Goal: Check status: Check status

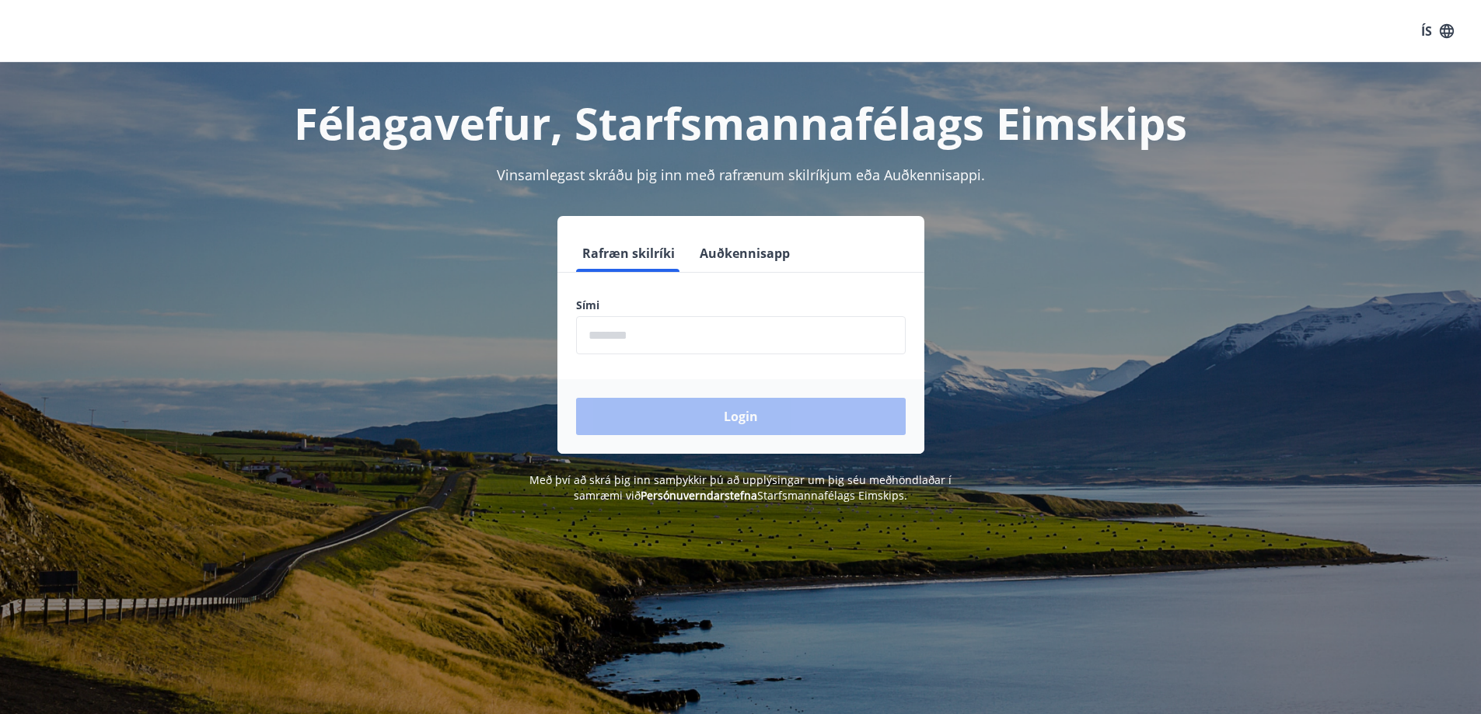
click at [771, 323] on input "phone" at bounding box center [741, 335] width 330 height 38
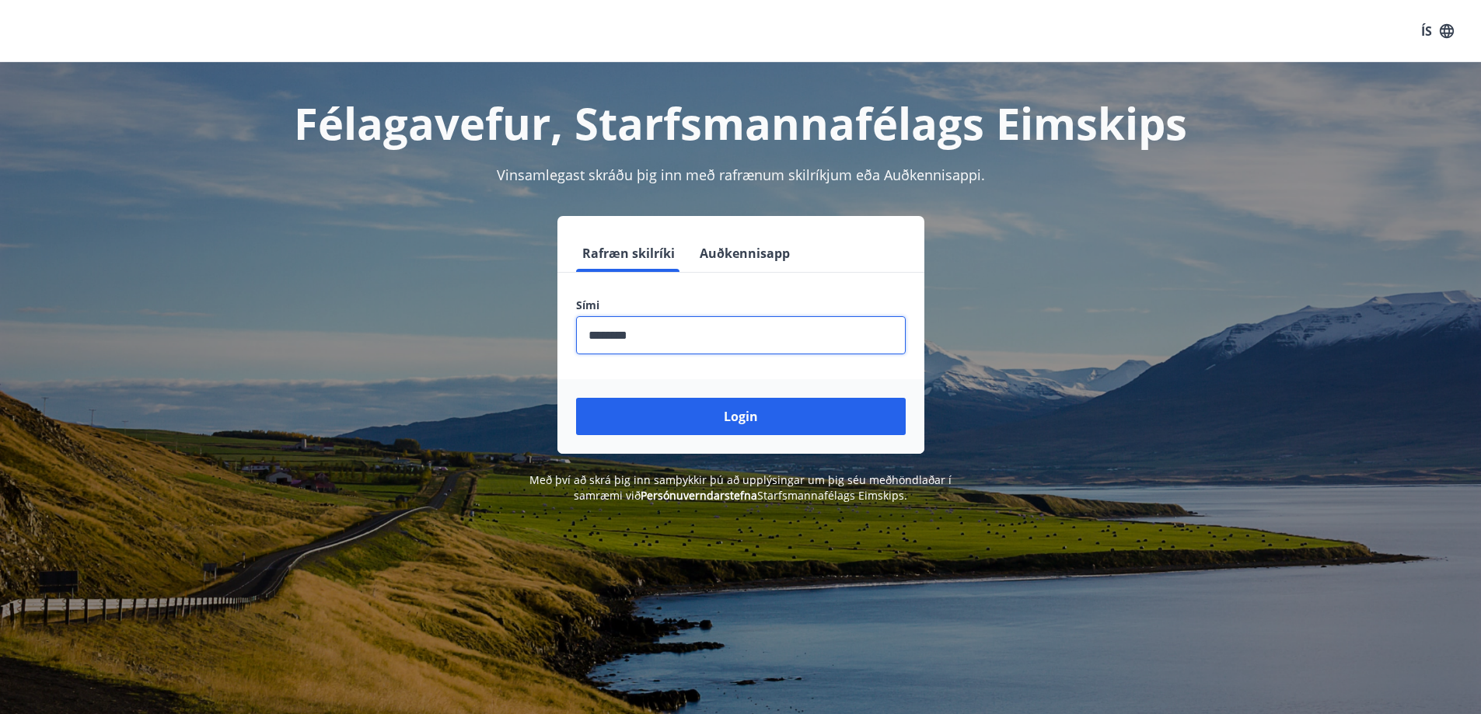
type input "********"
click at [576, 398] on button "Login" at bounding box center [741, 416] width 330 height 37
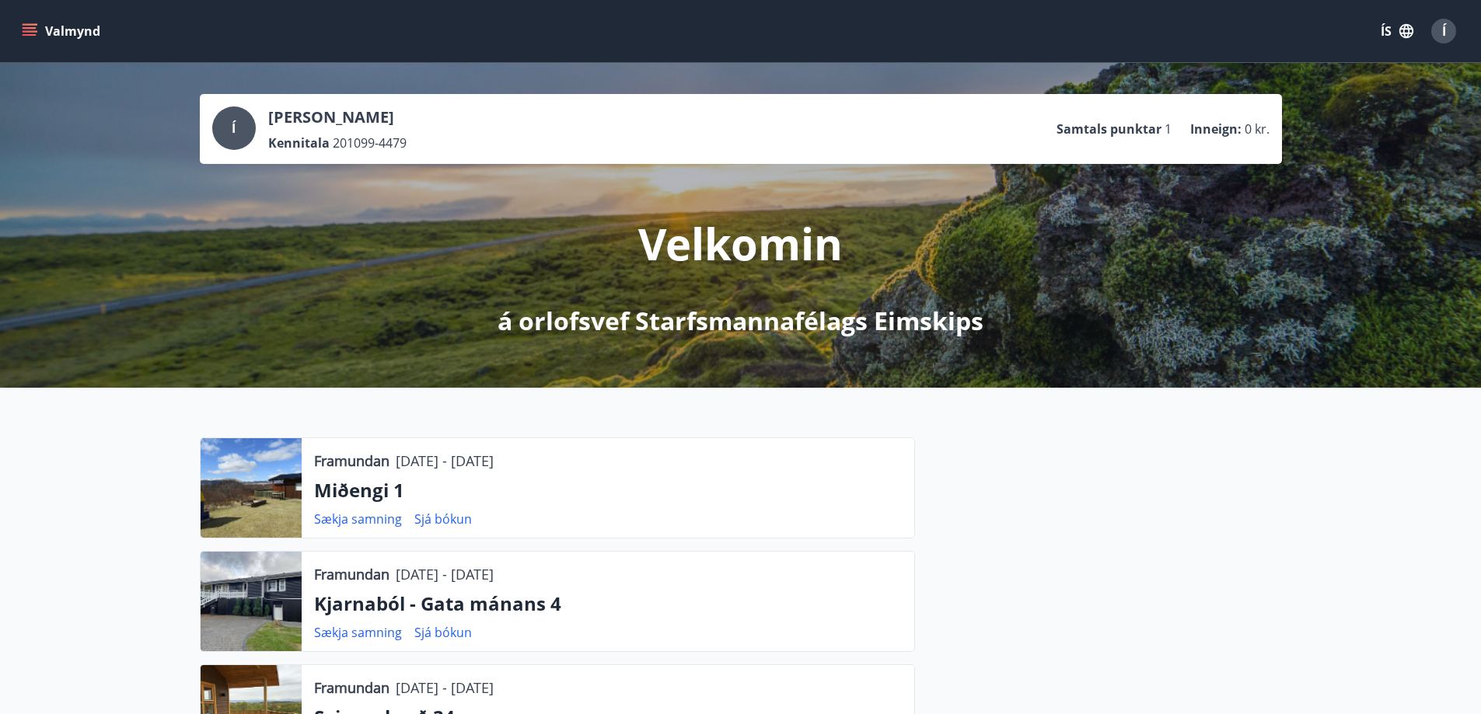
click at [28, 20] on button "Valmynd" at bounding box center [63, 31] width 88 height 28
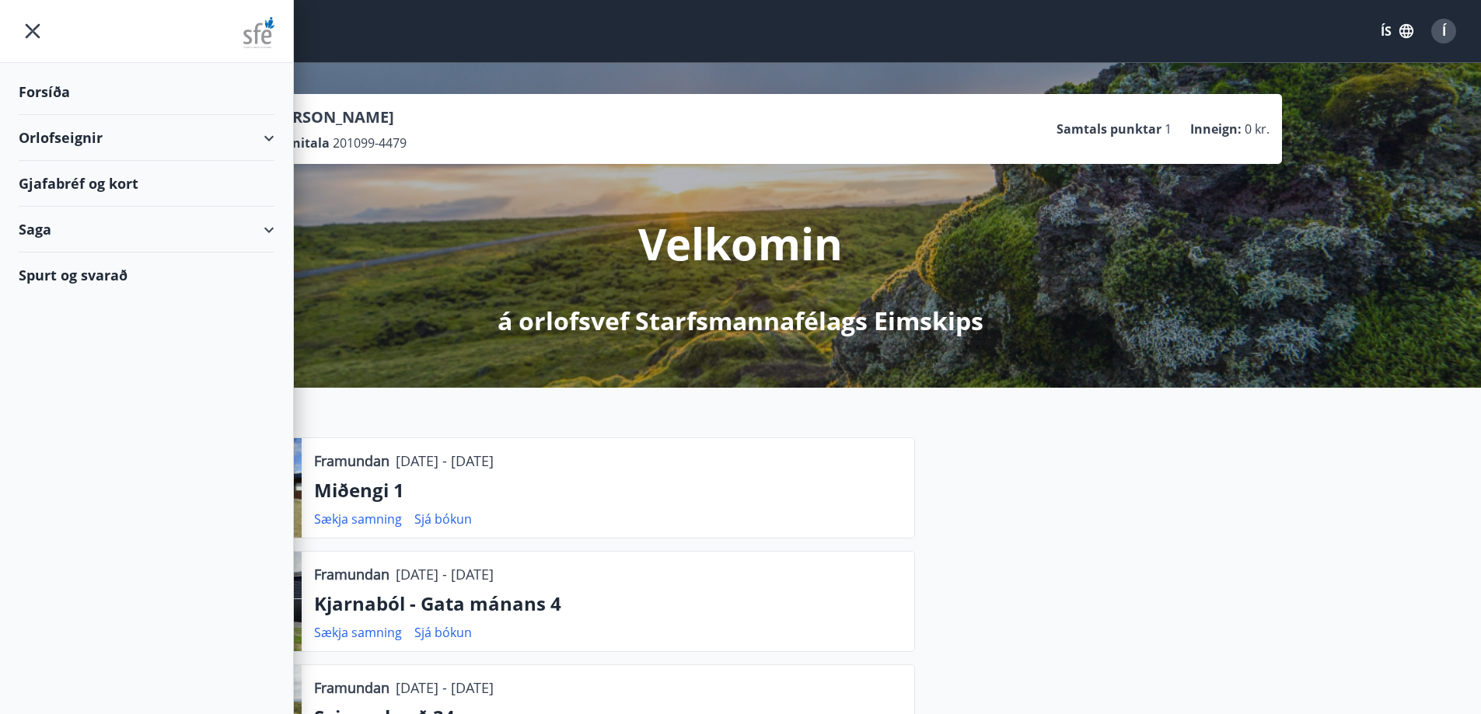
click at [78, 138] on div "Orlofseignir" at bounding box center [147, 138] width 256 height 46
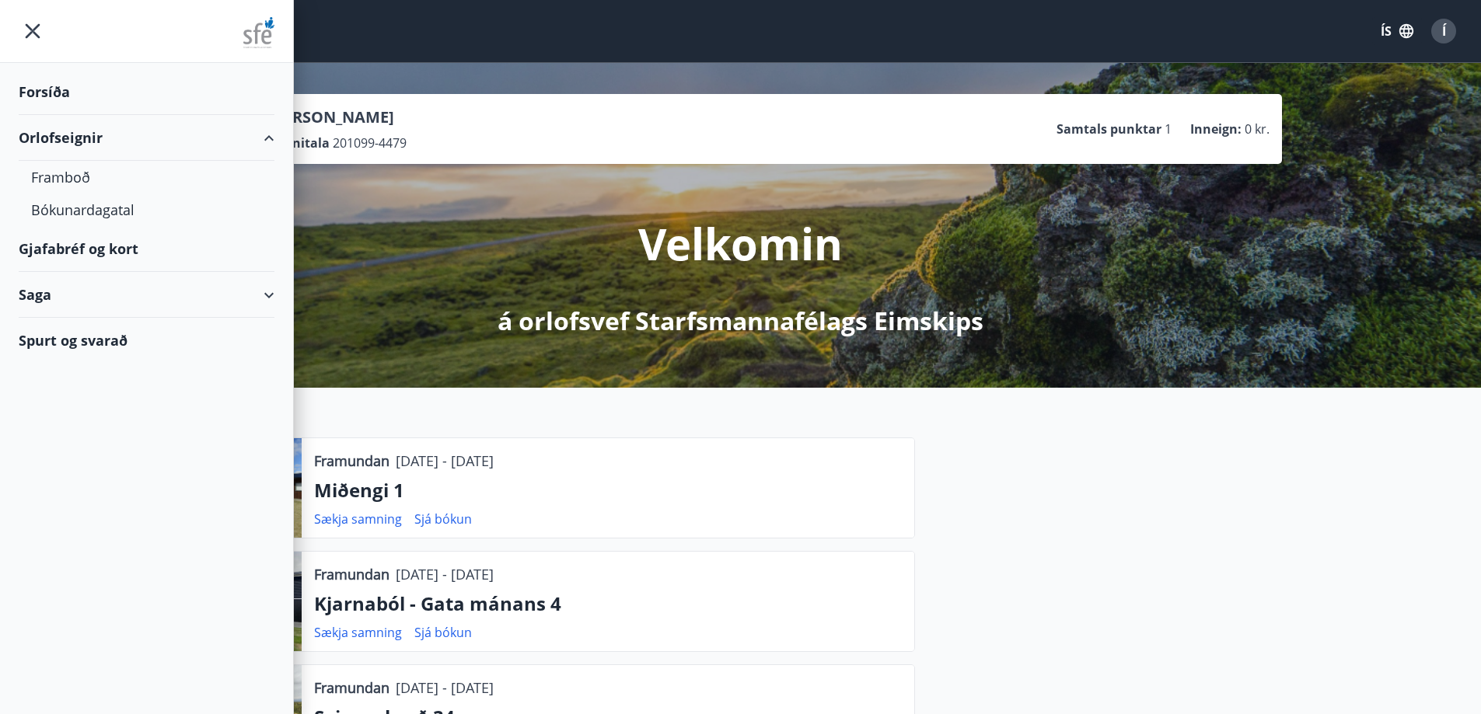
click at [91, 256] on div "Gjafabréf og kort" at bounding box center [147, 249] width 256 height 46
click at [101, 85] on div "Forsíða" at bounding box center [147, 92] width 256 height 46
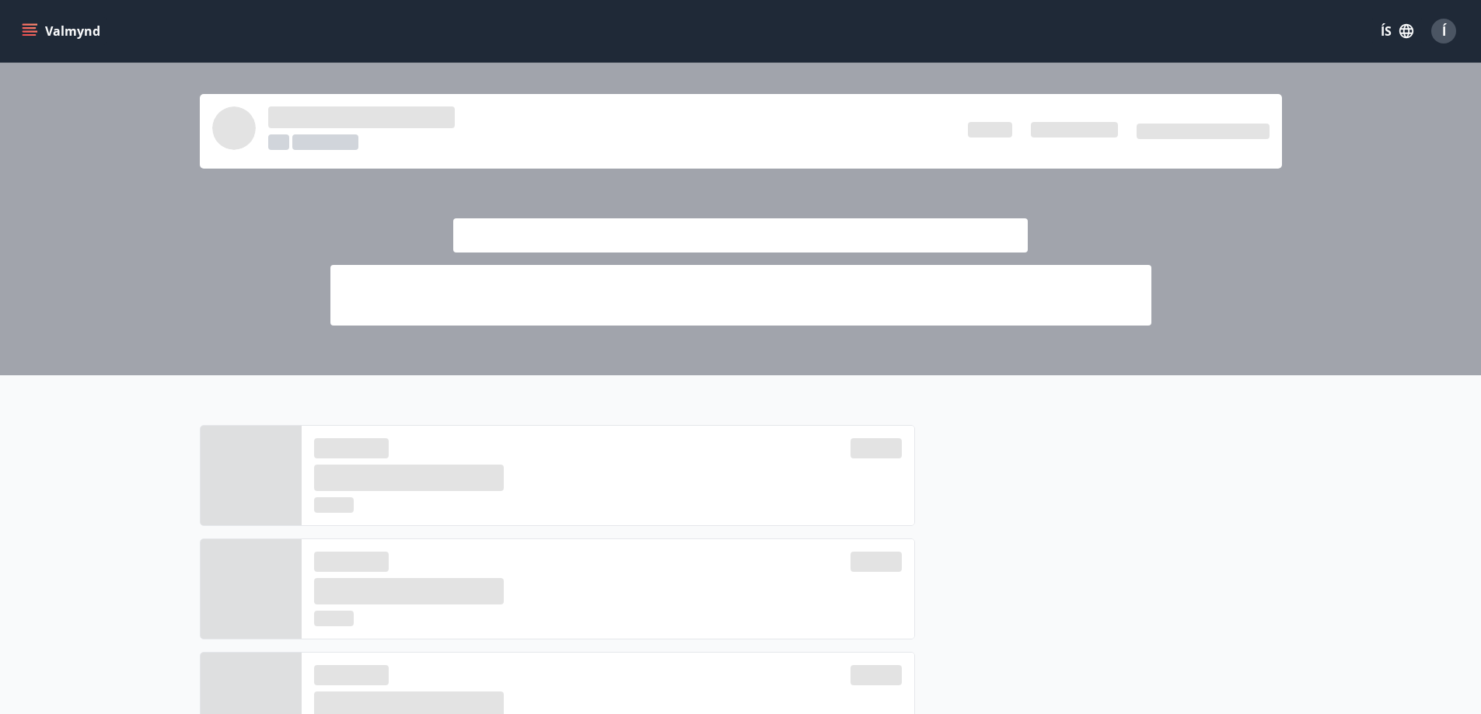
click at [29, 19] on button "Valmynd" at bounding box center [63, 31] width 88 height 28
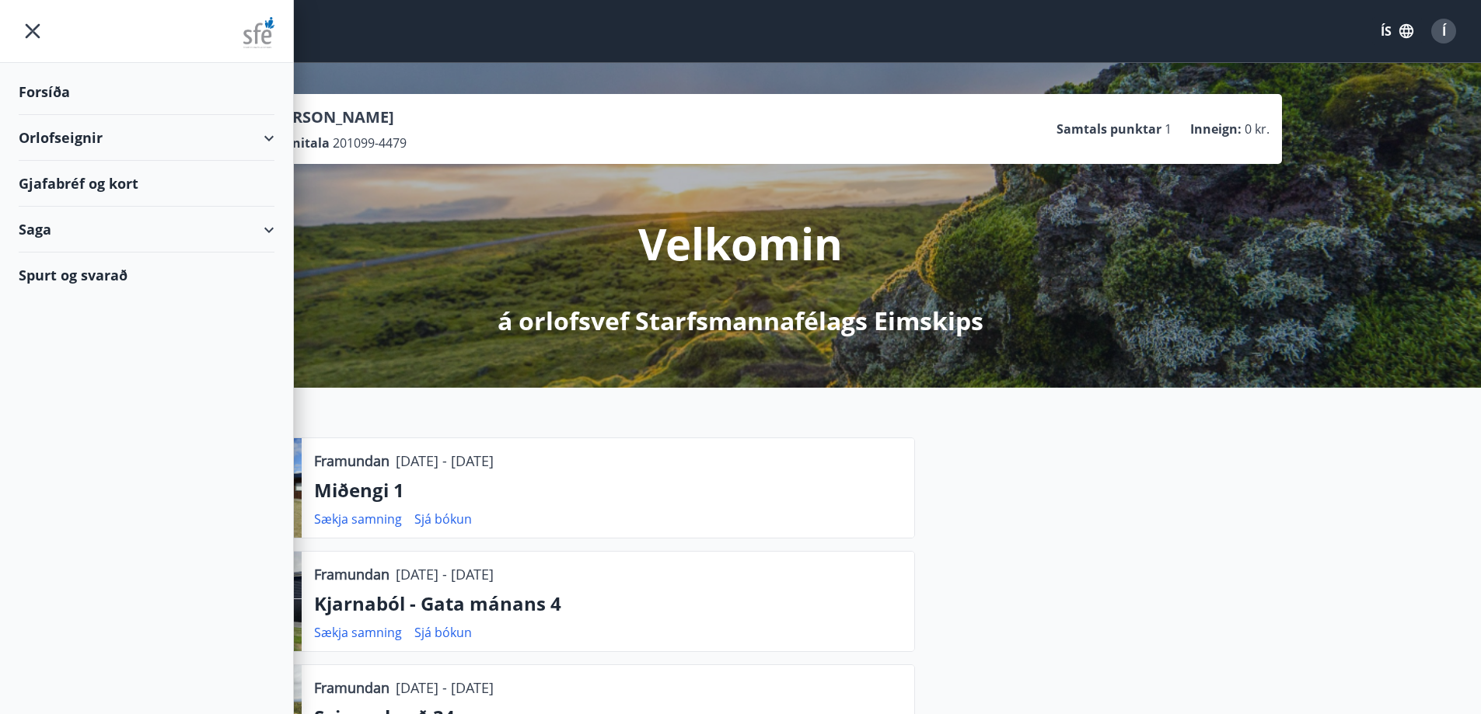
click at [279, 229] on div "Saga" at bounding box center [146, 230] width 293 height 46
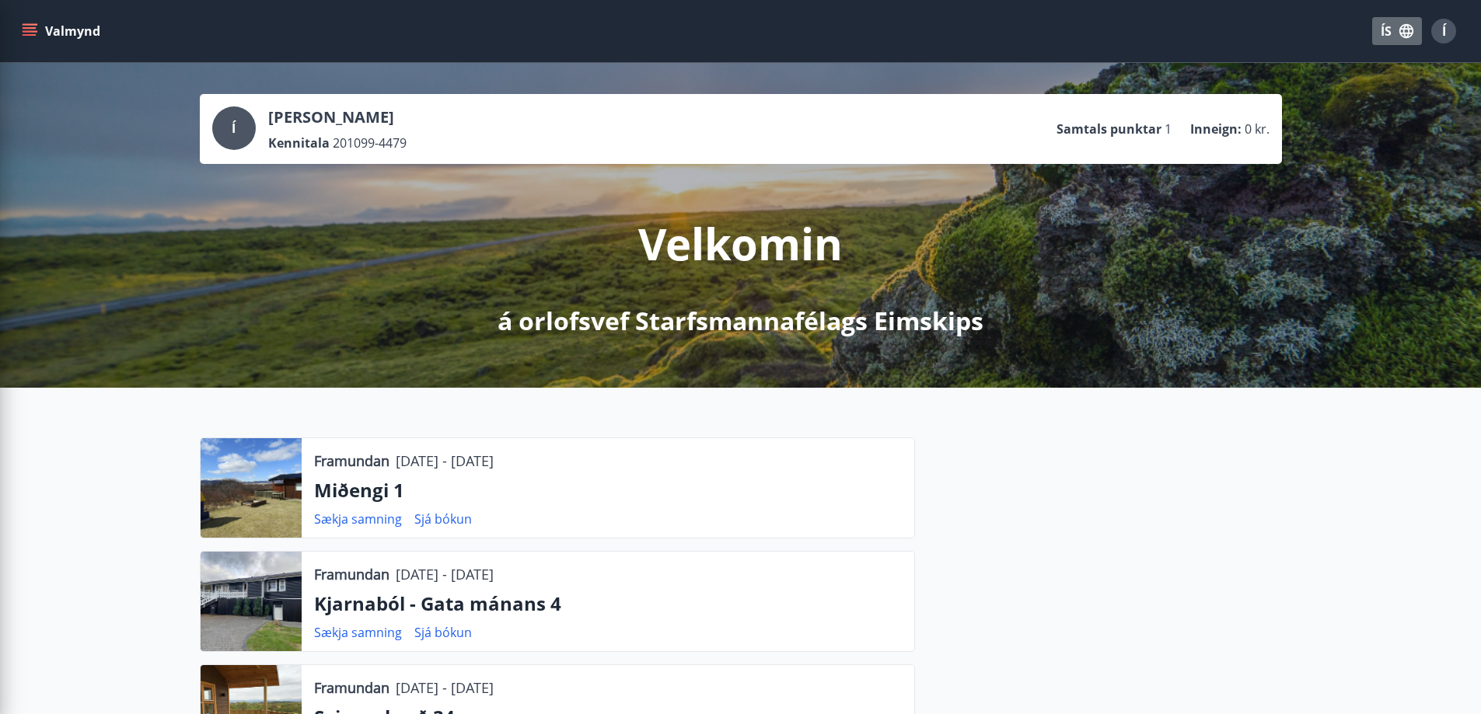
click at [1404, 28] on icon "button" at bounding box center [1406, 31] width 14 height 14
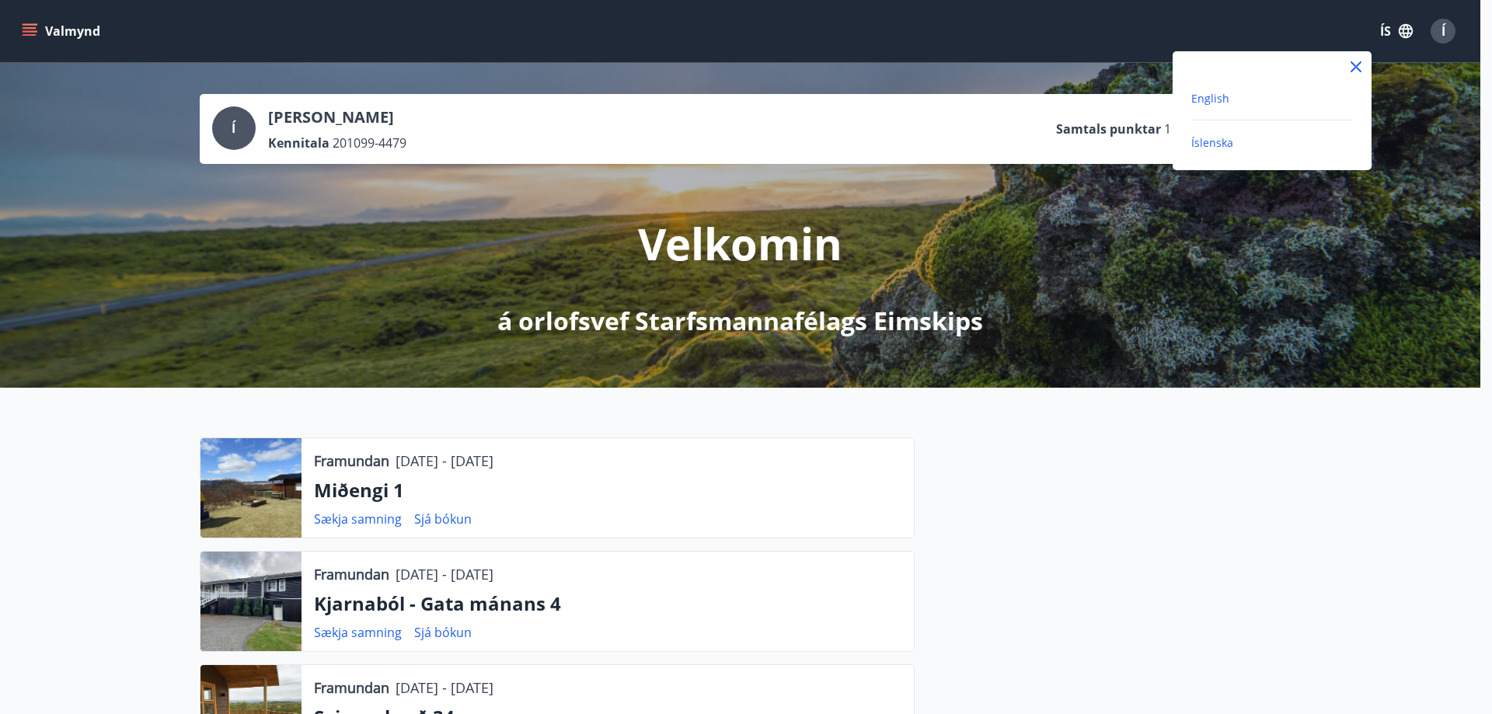
click at [1221, 99] on span "English" at bounding box center [1211, 98] width 38 height 15
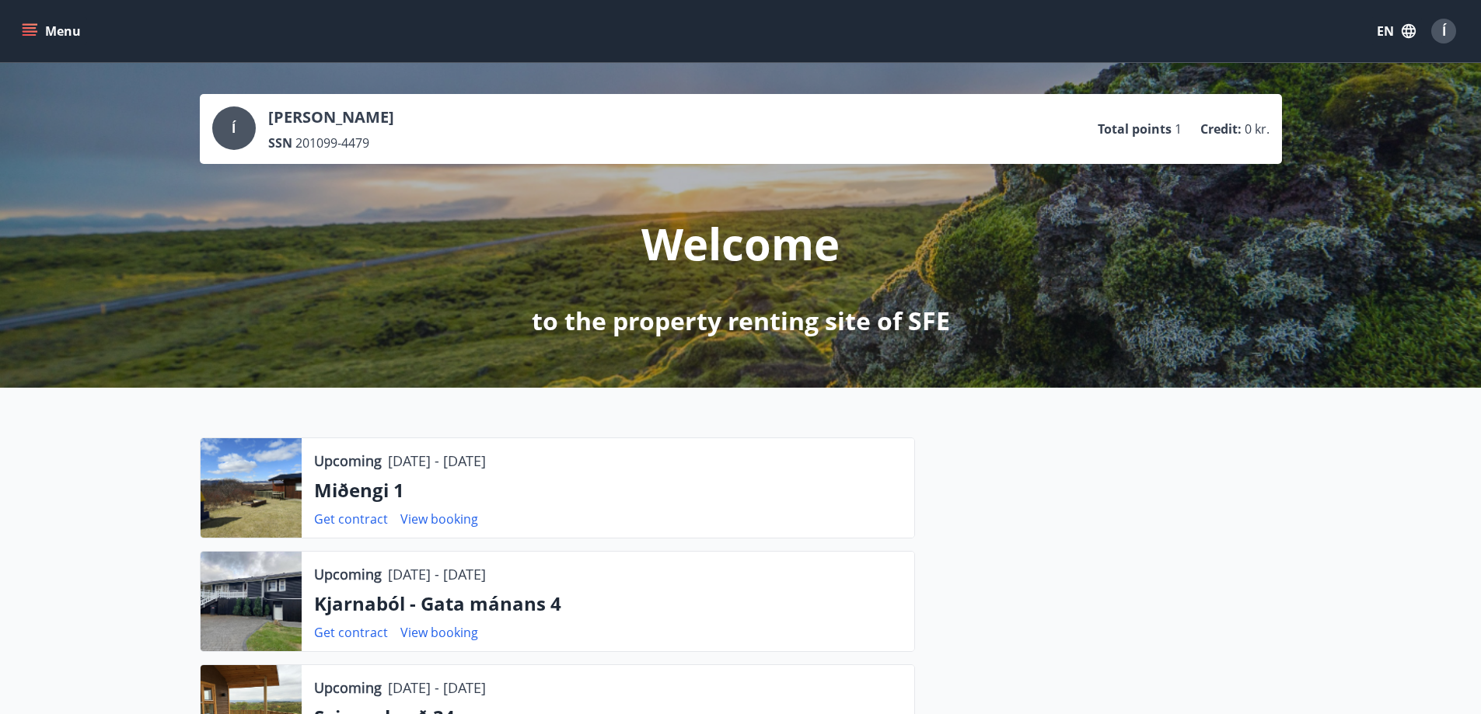
click at [43, 28] on button "Menu" at bounding box center [53, 31] width 68 height 28
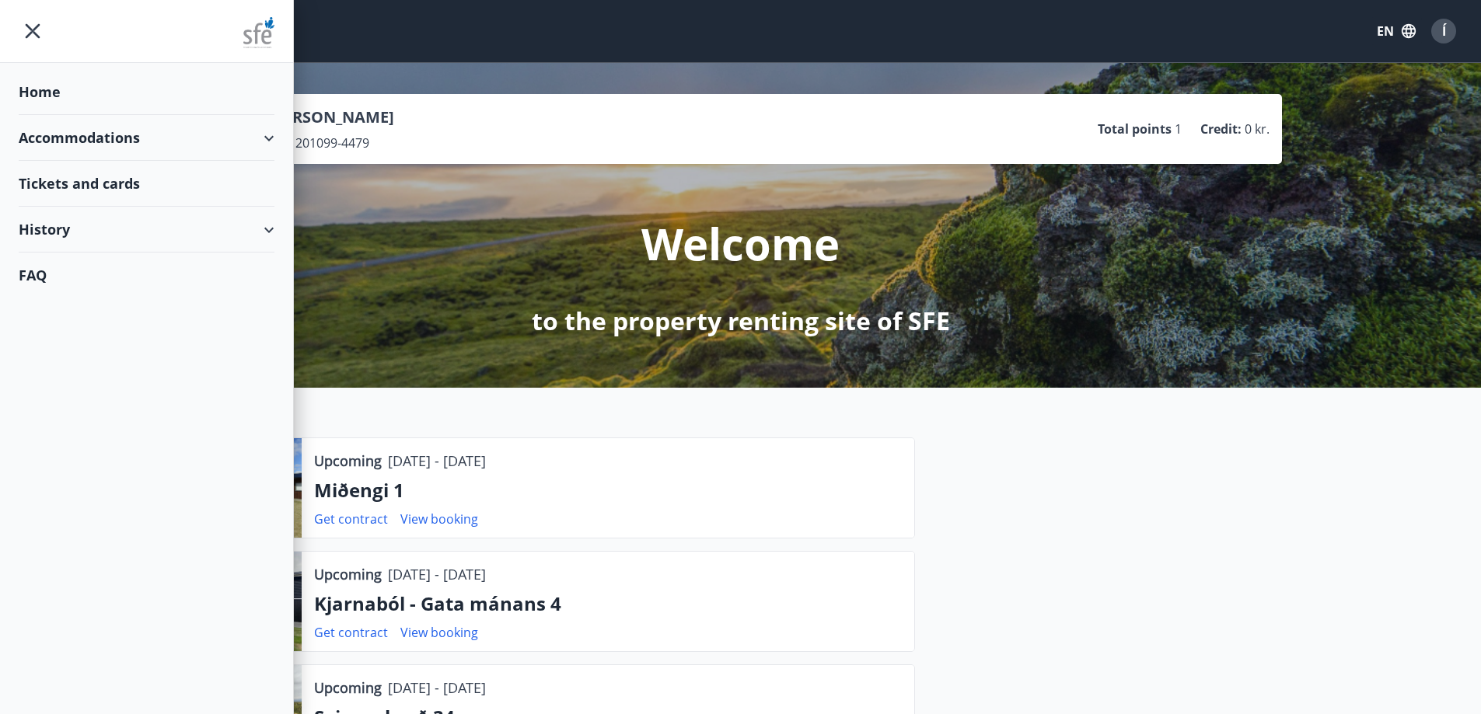
click at [96, 147] on div "Accommodations" at bounding box center [147, 138] width 256 height 46
click at [89, 256] on div "Tickets and cards" at bounding box center [147, 249] width 256 height 46
click at [70, 106] on div "Home" at bounding box center [147, 92] width 256 height 46
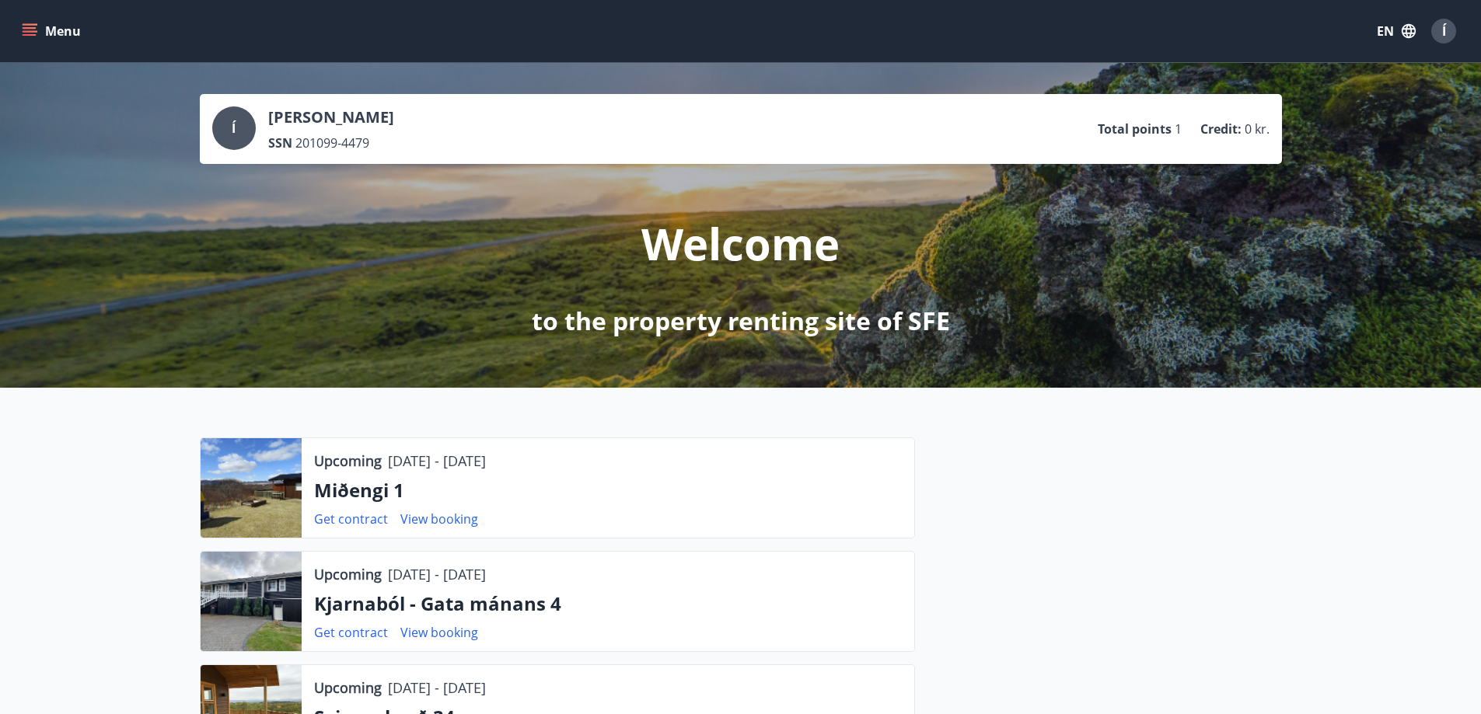
click at [23, 32] on icon "menu" at bounding box center [31, 31] width 17 height 2
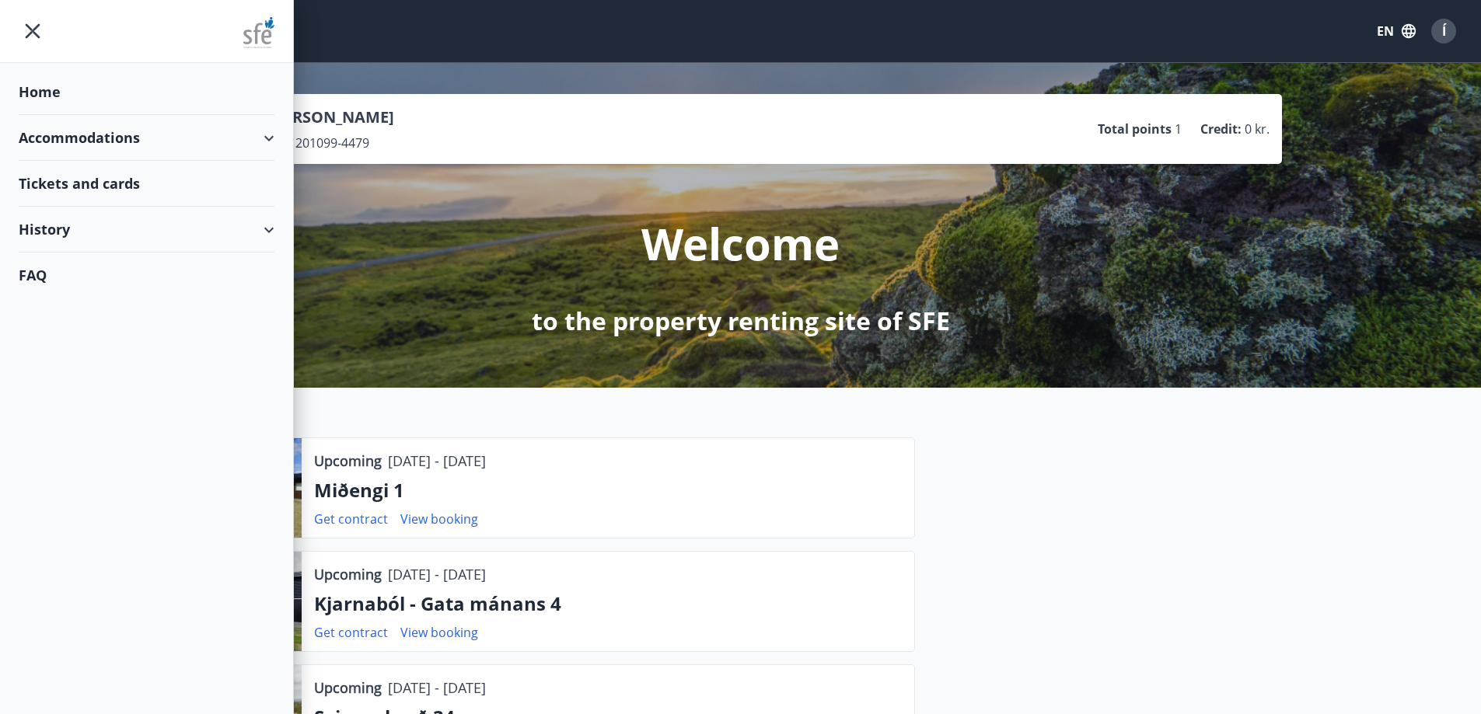
click at [162, 232] on div "History" at bounding box center [147, 230] width 256 height 46
click at [73, 273] on div "Bookings" at bounding box center [146, 269] width 231 height 33
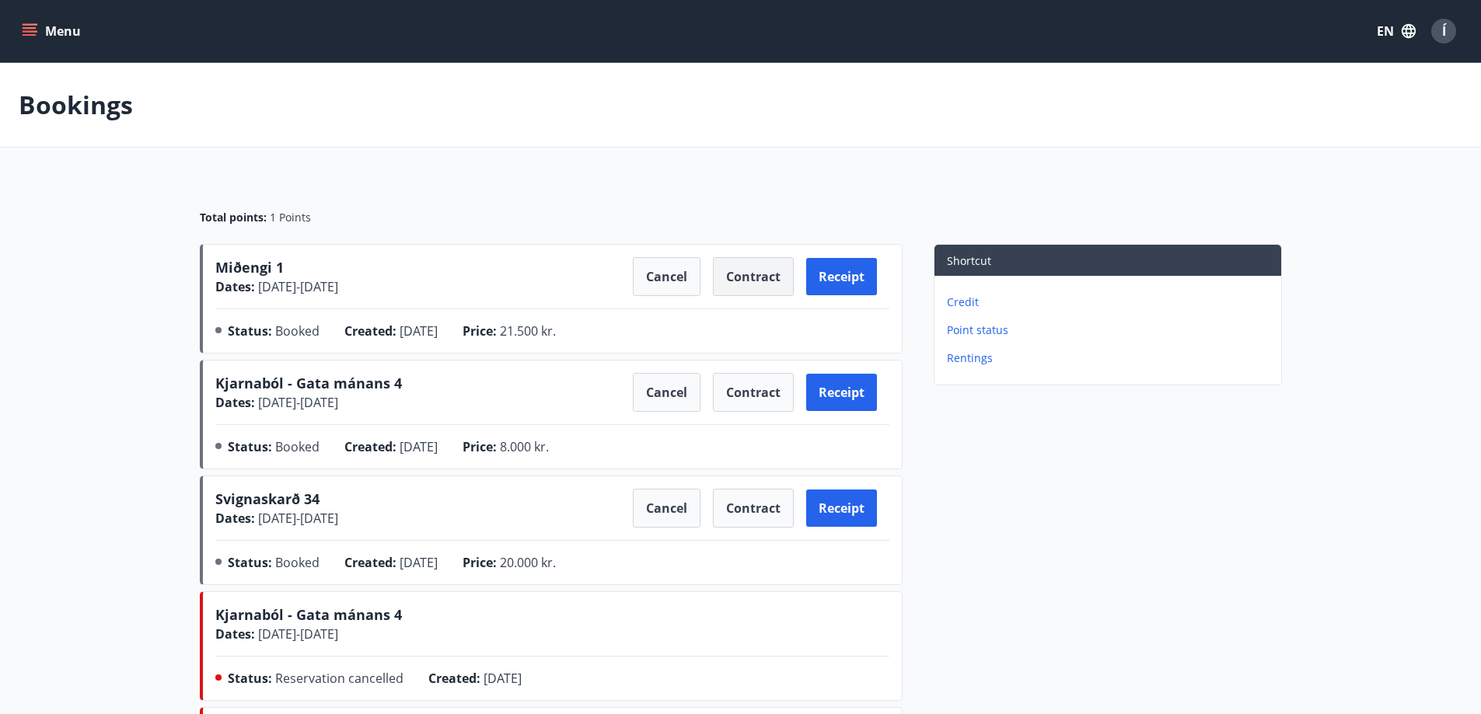
click at [782, 282] on button "Contract" at bounding box center [753, 276] width 81 height 39
